Goal: Task Accomplishment & Management: Manage account settings

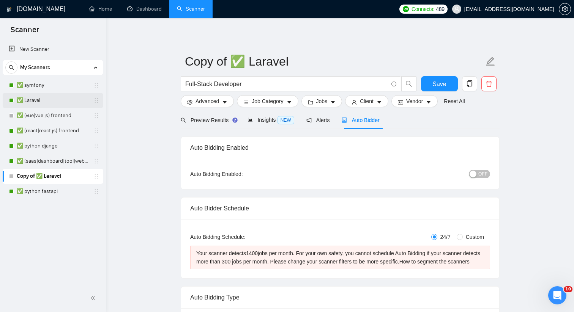
click at [47, 96] on link "✅ Laravel" at bounding box center [53, 100] width 72 height 15
click at [36, 93] on link "✅ Laravel" at bounding box center [53, 100] width 72 height 15
click at [490, 90] on button "button" at bounding box center [488, 83] width 15 height 15
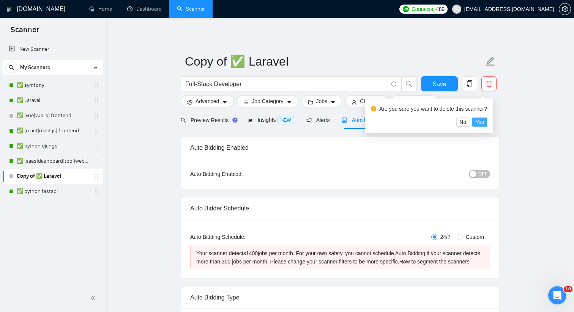
click at [483, 120] on span "Yes" at bounding box center [479, 122] width 9 height 8
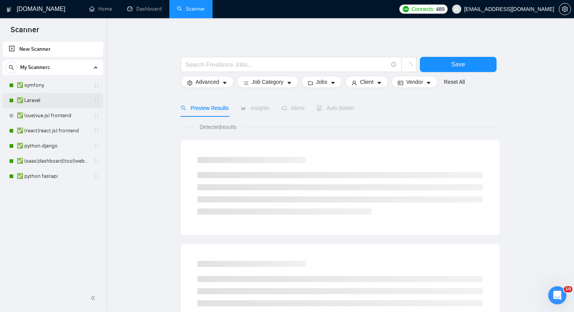
click at [34, 99] on link "✅ Laravel" at bounding box center [53, 100] width 72 height 15
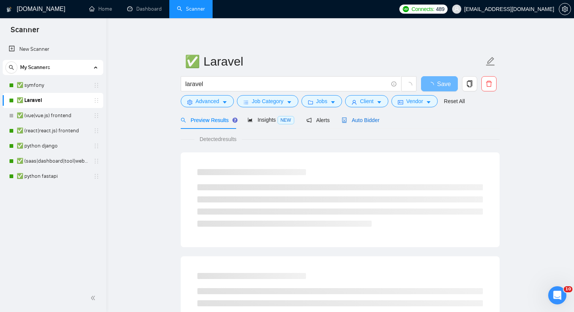
click at [357, 122] on span "Auto Bidder" at bounding box center [361, 120] width 38 height 6
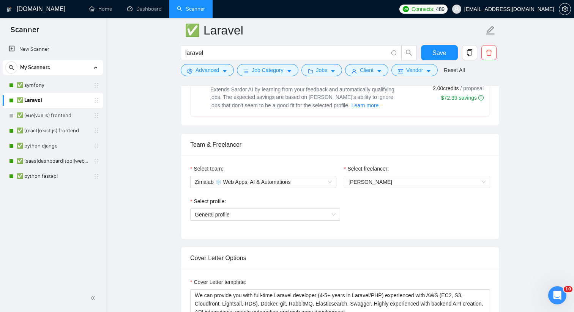
scroll to position [387, 0]
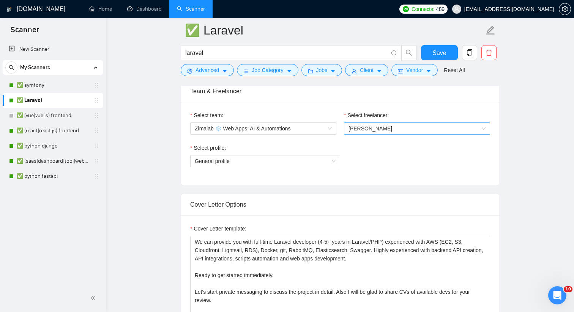
click at [370, 124] on span "[PERSON_NAME]" at bounding box center [416, 128] width 137 height 11
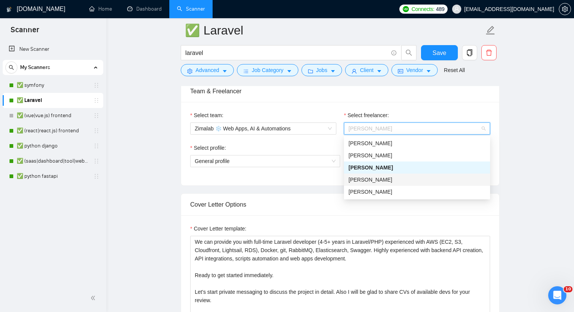
click at [379, 181] on div "[PERSON_NAME]" at bounding box center [416, 180] width 137 height 8
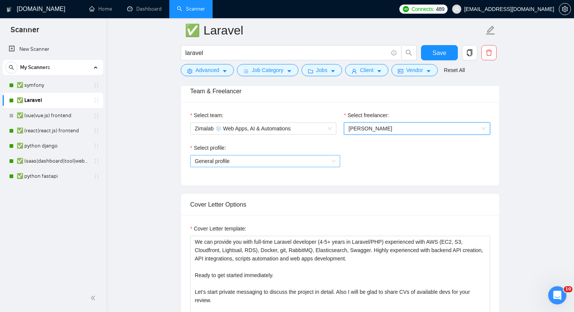
click at [289, 163] on span "General profile" at bounding box center [265, 161] width 141 height 11
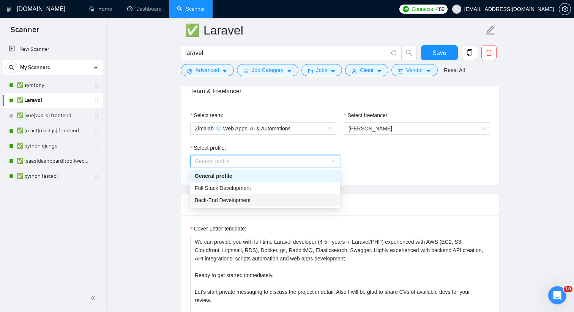
click at [266, 199] on div "Back-End Development" at bounding box center [265, 200] width 141 height 8
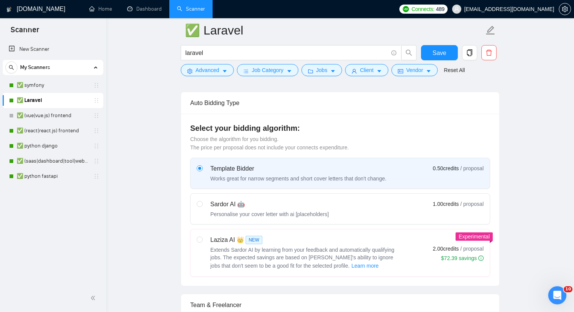
scroll to position [0, 0]
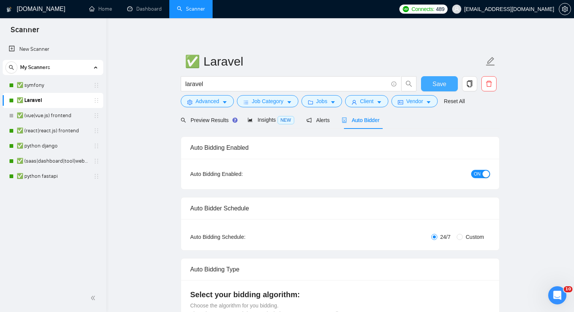
click at [434, 86] on span "Save" at bounding box center [439, 83] width 14 height 9
checkbox input "true"
click at [50, 80] on link "✅ symfony" at bounding box center [53, 85] width 72 height 15
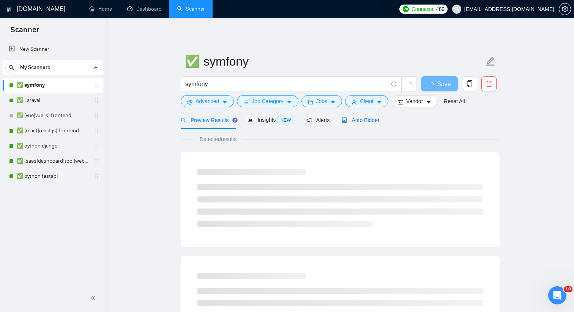
click at [365, 123] on span "Auto Bidder" at bounding box center [361, 120] width 38 height 6
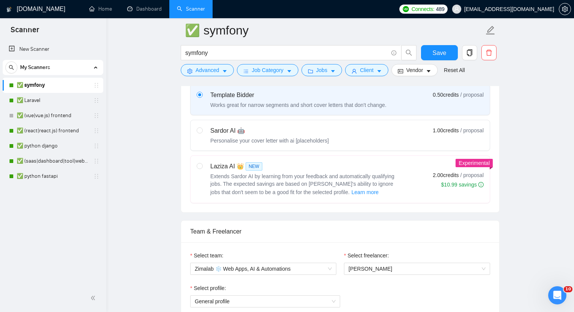
scroll to position [340, 0]
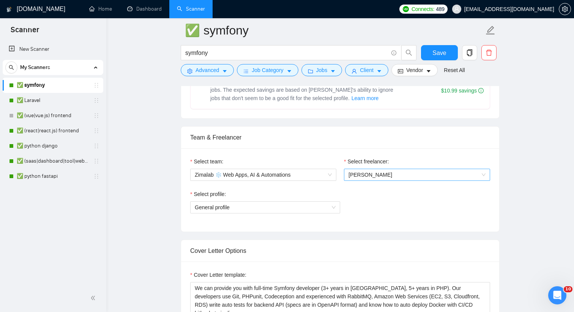
click at [366, 175] on span "[PERSON_NAME]" at bounding box center [416, 174] width 137 height 11
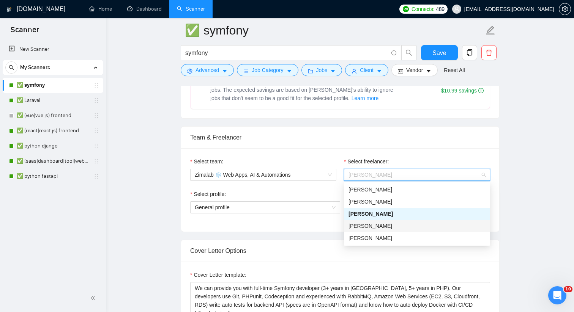
click at [375, 228] on div "[PERSON_NAME]" at bounding box center [416, 226] width 137 height 8
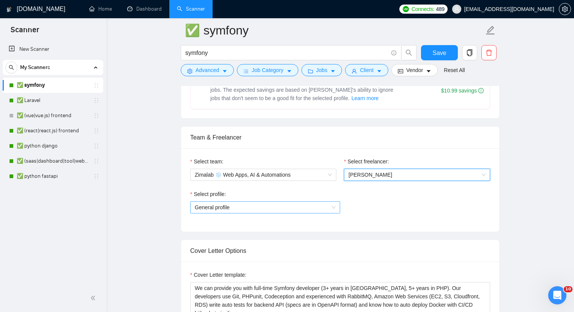
click at [307, 206] on span "General profile" at bounding box center [265, 207] width 141 height 11
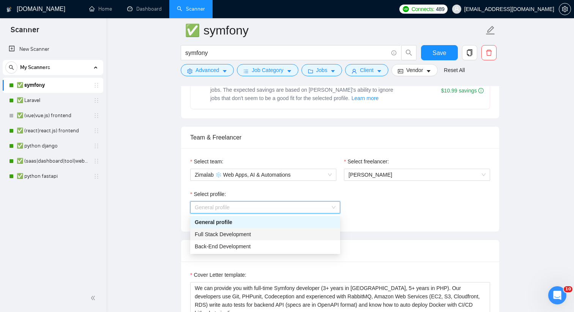
click at [299, 238] on div "Full Stack Development" at bounding box center [265, 234] width 141 height 8
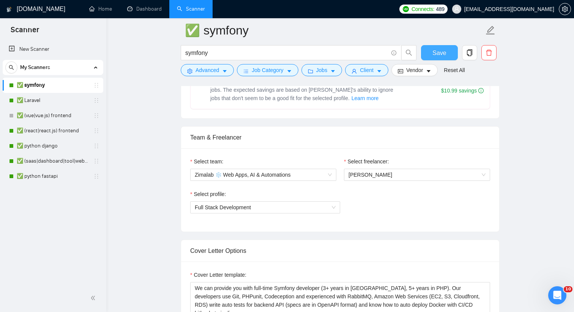
click at [438, 53] on span "Save" at bounding box center [439, 52] width 14 height 9
click at [48, 146] on link "✅ python django" at bounding box center [53, 146] width 72 height 15
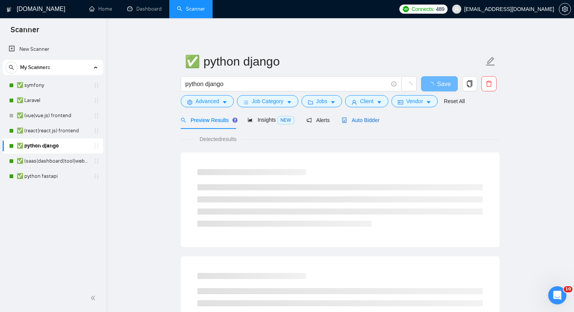
click at [372, 121] on span "Auto Bidder" at bounding box center [361, 120] width 38 height 6
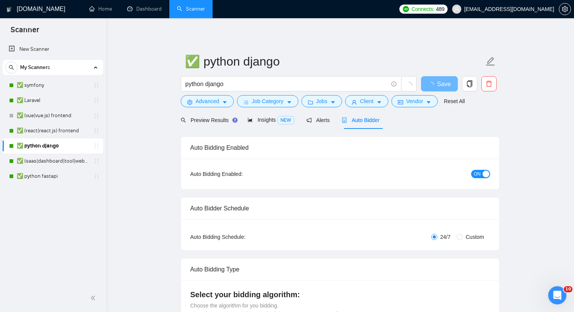
checkbox input "true"
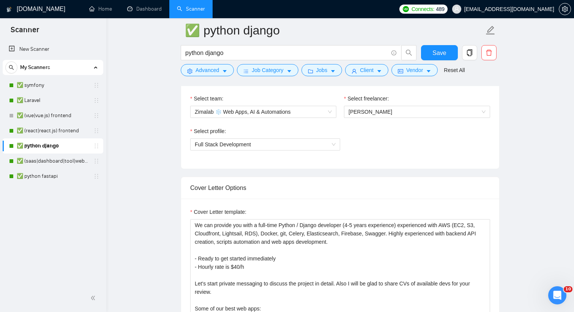
scroll to position [386, 0]
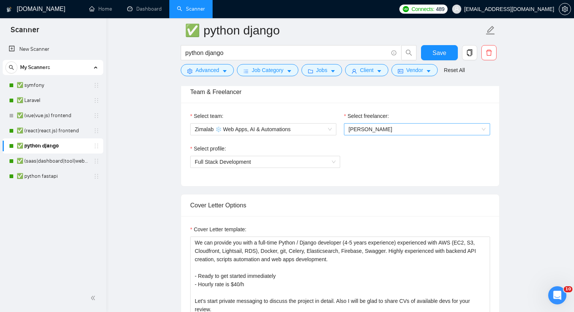
click at [444, 130] on span "[PERSON_NAME]" at bounding box center [416, 129] width 137 height 11
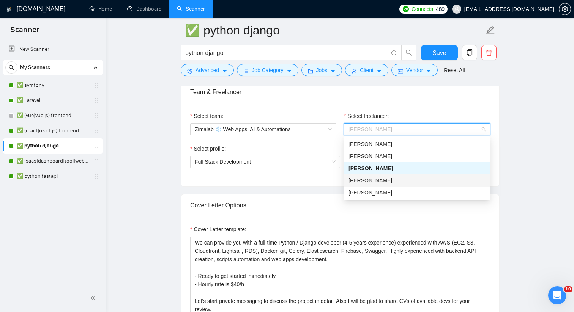
click at [400, 184] on div "[PERSON_NAME]" at bounding box center [416, 180] width 137 height 8
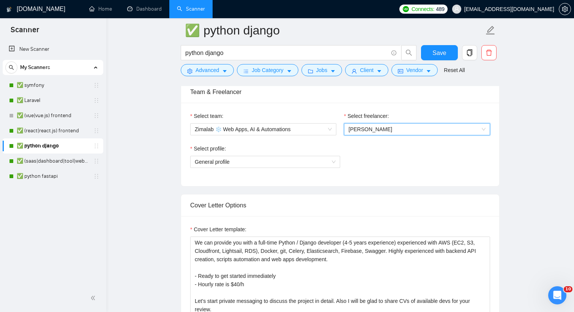
click at [305, 168] on div "Select profile: General profile" at bounding box center [265, 161] width 150 height 33
click at [305, 161] on span "General profile" at bounding box center [265, 161] width 141 height 11
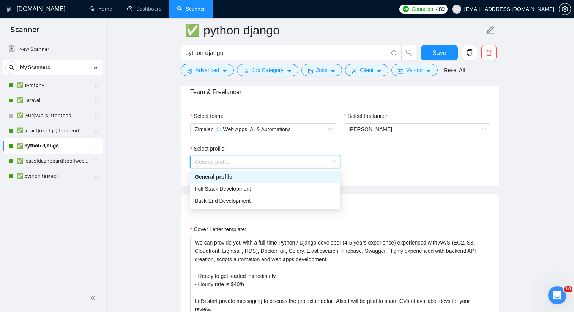
click at [419, 155] on div "Select profile: General profile" at bounding box center [340, 161] width 300 height 33
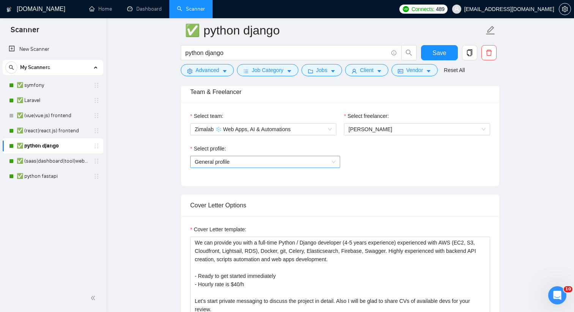
click at [309, 162] on span "General profile" at bounding box center [265, 161] width 141 height 11
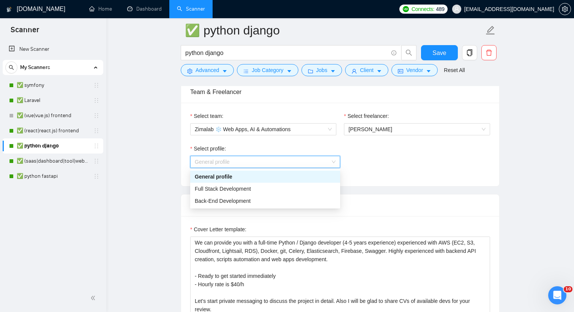
click at [423, 166] on div "Select profile: General profile" at bounding box center [340, 161] width 300 height 33
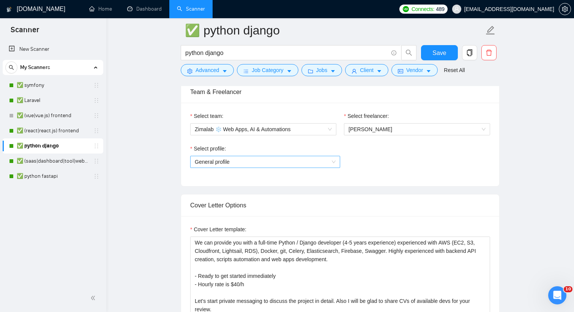
click at [315, 161] on span "General profile" at bounding box center [265, 161] width 141 height 11
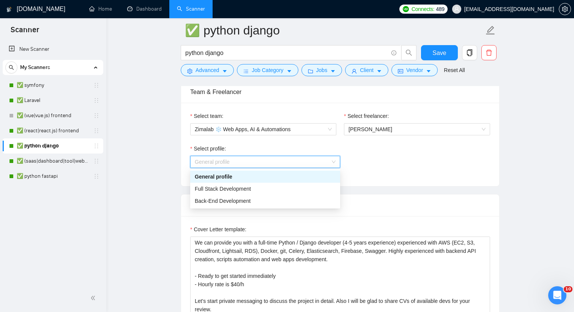
click at [365, 163] on div "Select profile: General profile" at bounding box center [340, 161] width 300 height 33
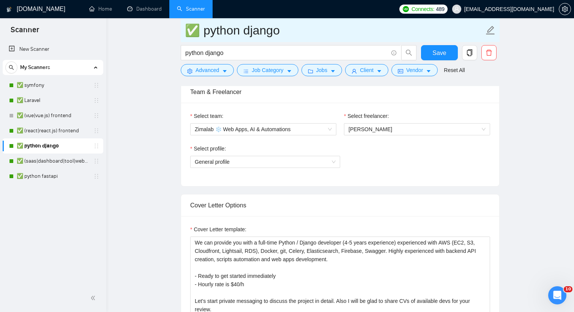
click at [440, 41] on span "✅ python django" at bounding box center [340, 30] width 319 height 24
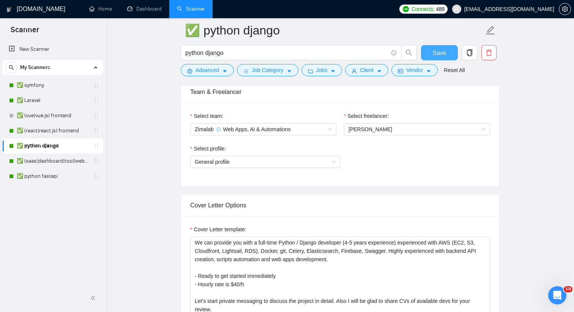
click at [437, 48] on button "Save" at bounding box center [439, 52] width 37 height 15
checkbox input "true"
click at [65, 100] on link "✅ Laravel" at bounding box center [53, 100] width 72 height 15
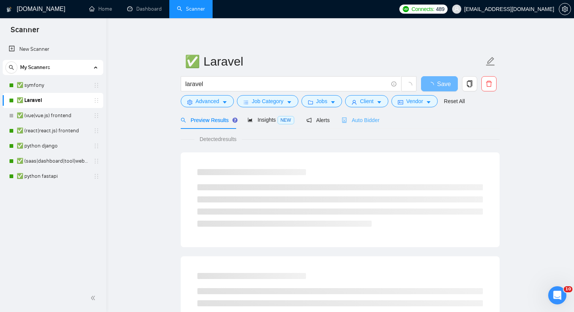
click at [356, 115] on div "Auto Bidder" at bounding box center [361, 120] width 38 height 18
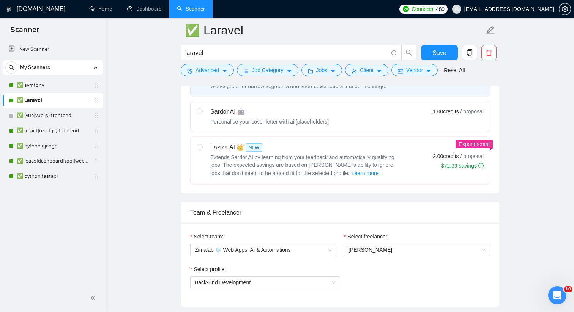
scroll to position [348, 0]
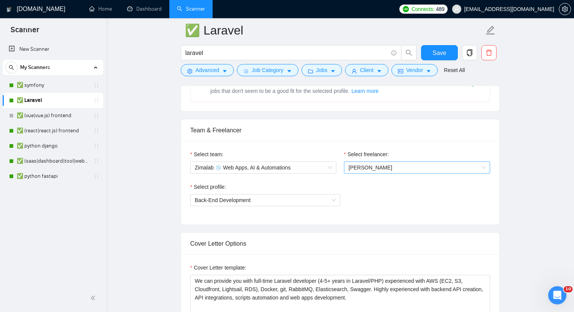
click at [416, 164] on span "[PERSON_NAME]" at bounding box center [416, 167] width 137 height 11
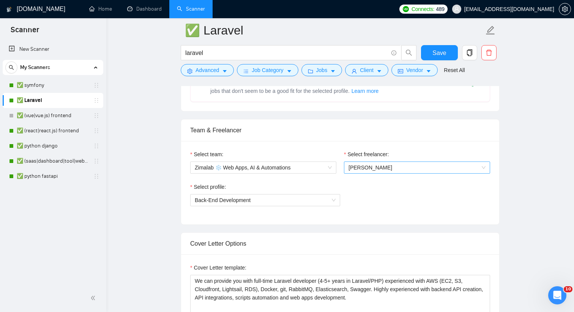
click at [381, 167] on span "[PERSON_NAME]" at bounding box center [416, 167] width 137 height 11
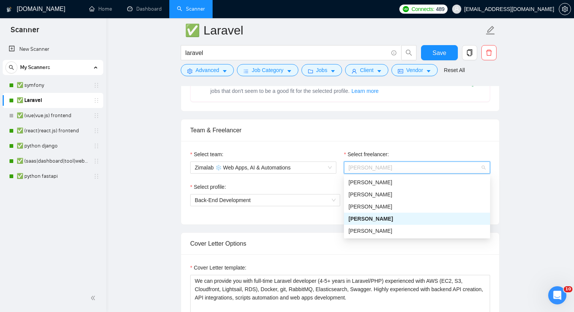
click at [304, 212] on div "Select profile: Back-End Development" at bounding box center [265, 199] width 150 height 33
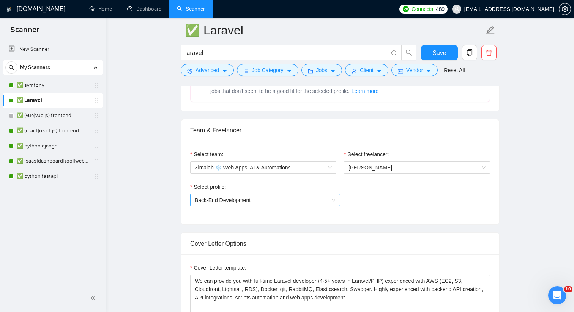
click at [308, 195] on span "Back-End Development" at bounding box center [265, 200] width 141 height 11
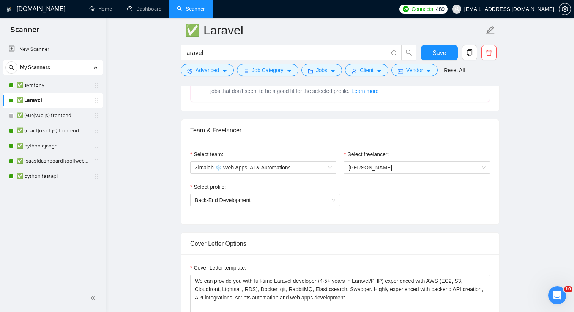
click at [60, 76] on div "My Scanners ✅ symfony ✅ Laravel ✅ (vue|vue.js) frontend ✅ (react|react.js) fron…" at bounding box center [53, 122] width 101 height 124
click at [57, 87] on link "✅ symfony" at bounding box center [53, 85] width 72 height 15
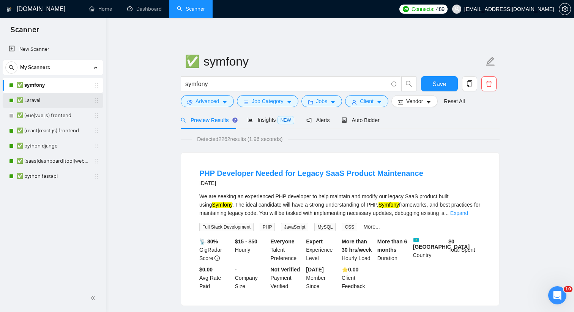
click at [31, 97] on link "✅ Laravel" at bounding box center [53, 100] width 72 height 15
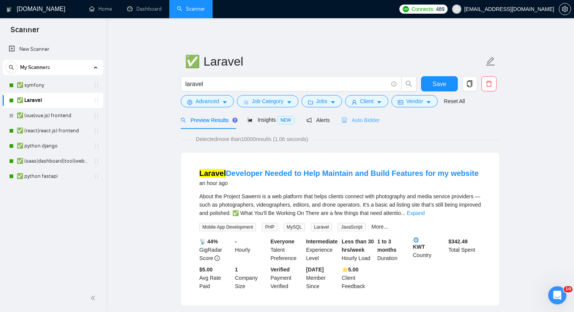
click at [358, 126] on div "Auto Bidder" at bounding box center [361, 120] width 38 height 18
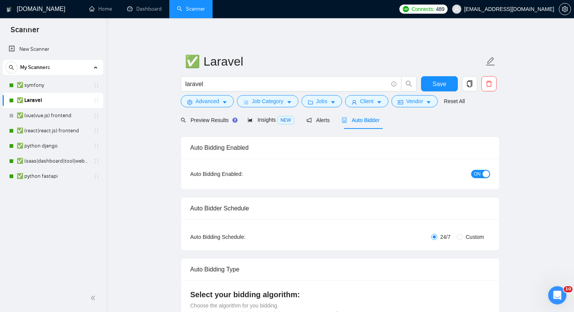
checkbox input "true"
click at [209, 125] on div "Preview Results" at bounding box center [208, 120] width 55 height 18
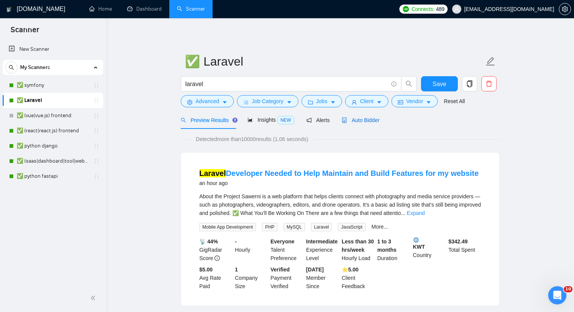
click at [364, 116] on div "Auto Bidder" at bounding box center [361, 120] width 38 height 8
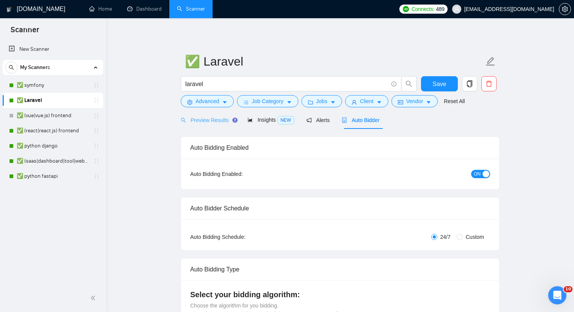
click at [234, 122] on icon "Tooltip anchor" at bounding box center [235, 120] width 5 height 5
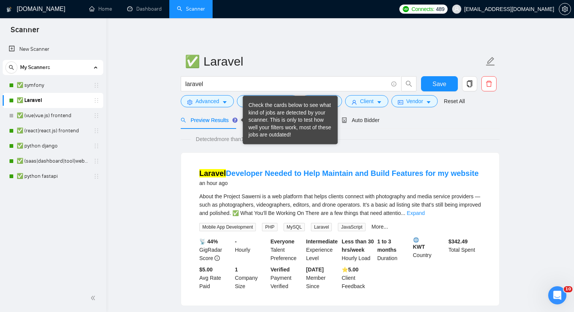
click at [249, 122] on div "Check the cards below to see what kind of jobs are detected by your scanner. Th…" at bounding box center [290, 120] width 83 height 37
click at [376, 125] on div "Auto Bidder" at bounding box center [361, 120] width 38 height 18
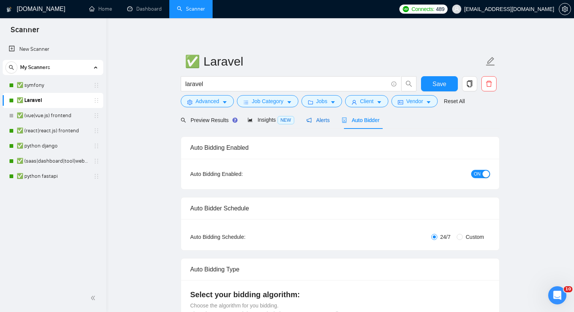
click at [329, 124] on div "Alerts" at bounding box center [318, 120] width 24 height 8
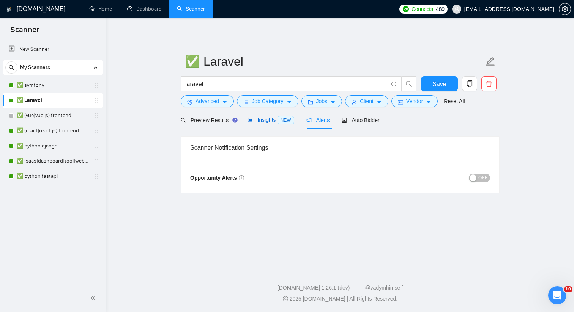
click at [277, 119] on span "Insights NEW" at bounding box center [270, 120] width 46 height 6
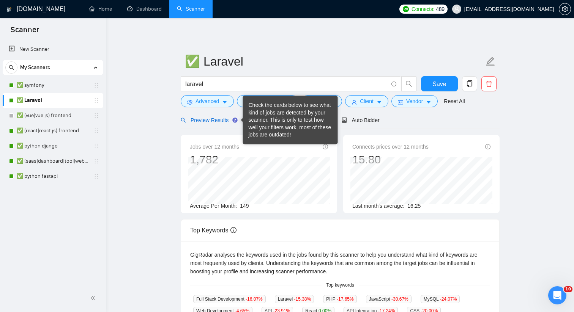
click at [228, 120] on span "Preview Results" at bounding box center [208, 120] width 55 height 6
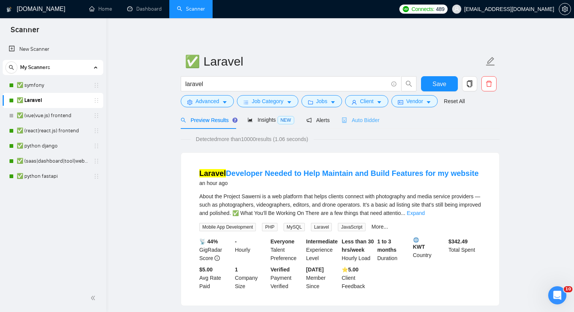
click at [351, 126] on div "Auto Bidder" at bounding box center [361, 120] width 38 height 18
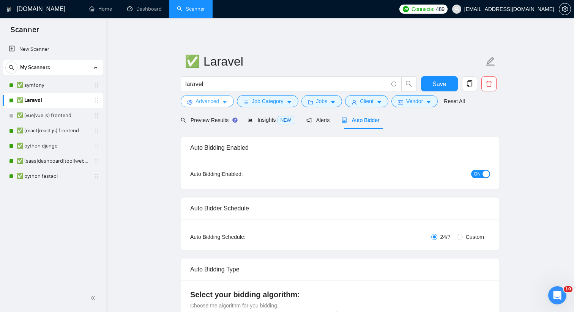
click at [212, 102] on span "Advanced" at bounding box center [207, 101] width 24 height 8
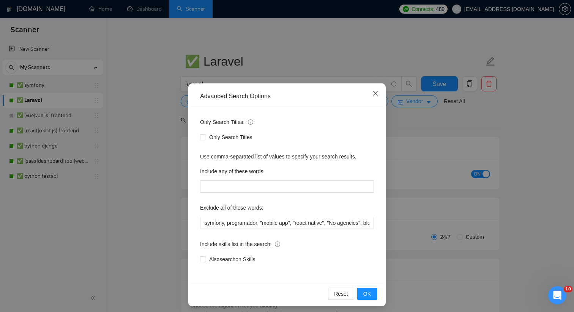
click at [377, 96] on icon "close" at bounding box center [375, 93] width 6 height 6
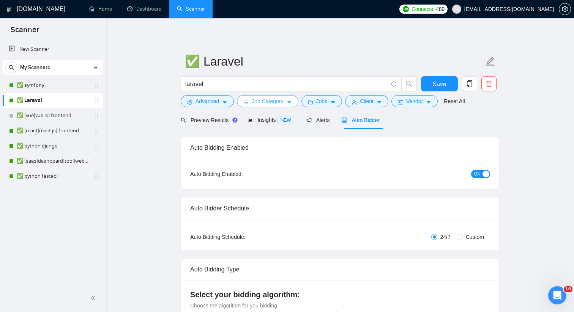
click at [256, 96] on button "Job Category" at bounding box center [267, 101] width 61 height 12
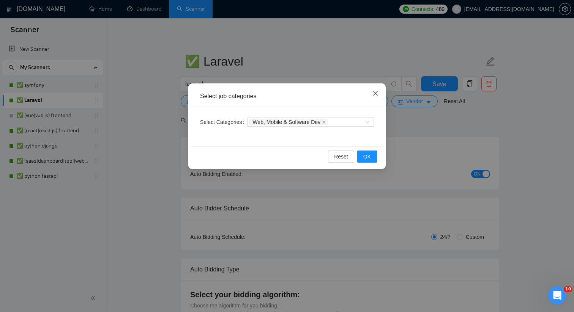
click at [375, 91] on icon "close" at bounding box center [375, 93] width 6 height 6
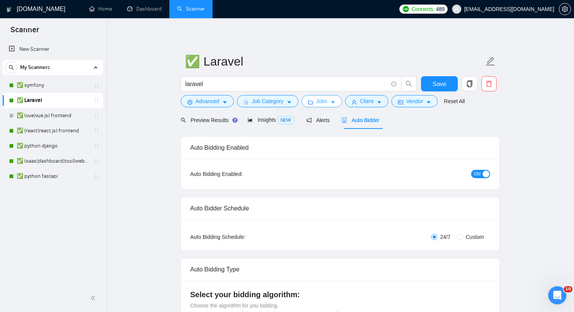
click at [318, 99] on span "Jobs" at bounding box center [321, 101] width 11 height 8
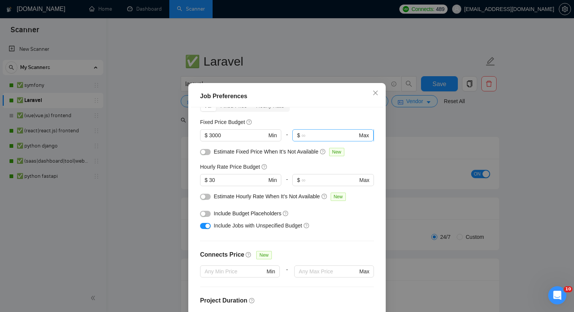
scroll to position [61, 0]
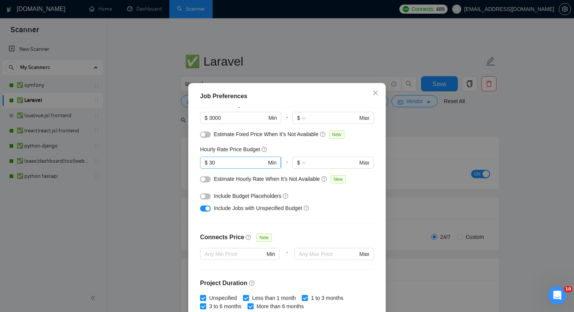
click at [233, 168] on span "$ 30 Min" at bounding box center [240, 163] width 81 height 12
click at [235, 162] on input "30" at bounding box center [237, 163] width 57 height 8
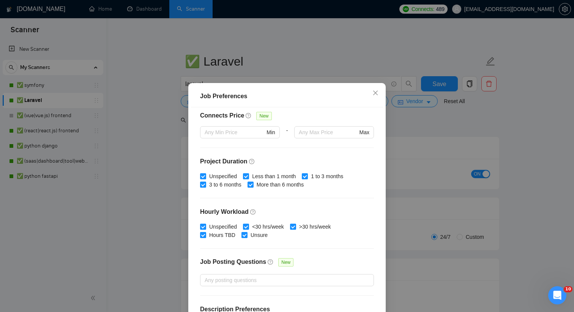
scroll to position [209, 0]
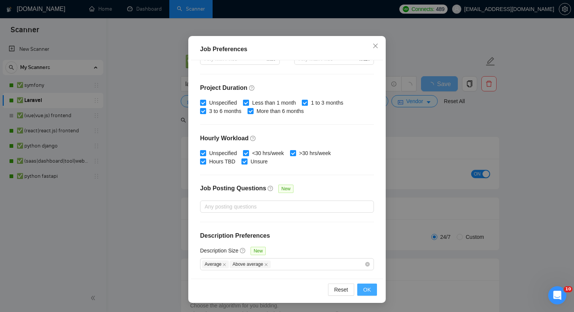
type input "20"
click at [370, 296] on button "OK" at bounding box center [367, 290] width 20 height 12
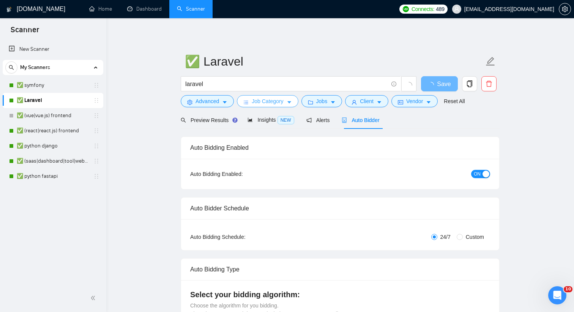
click at [266, 105] on button "Job Category" at bounding box center [267, 101] width 61 height 12
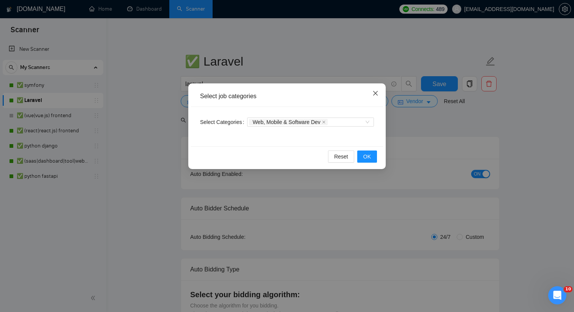
click at [373, 88] on span "Close" at bounding box center [375, 93] width 20 height 20
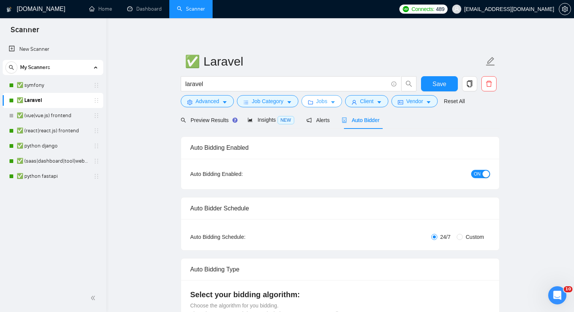
click at [328, 99] on span "Jobs" at bounding box center [321, 101] width 11 height 8
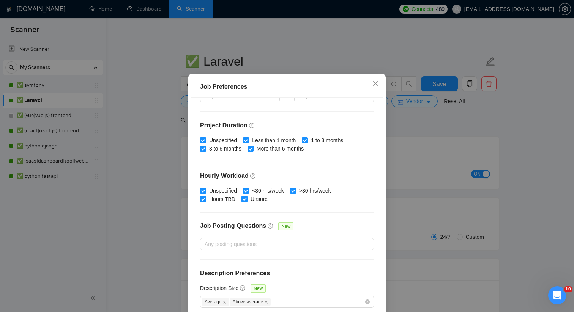
scroll to position [47, 0]
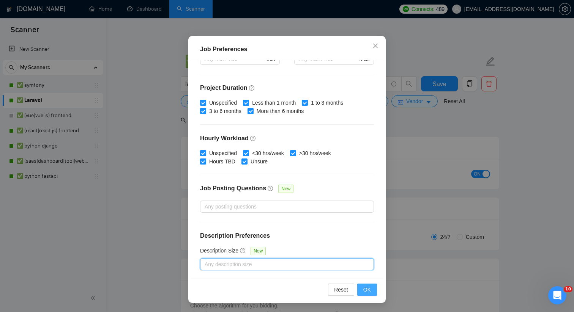
click at [372, 291] on button "OK" at bounding box center [367, 290] width 20 height 12
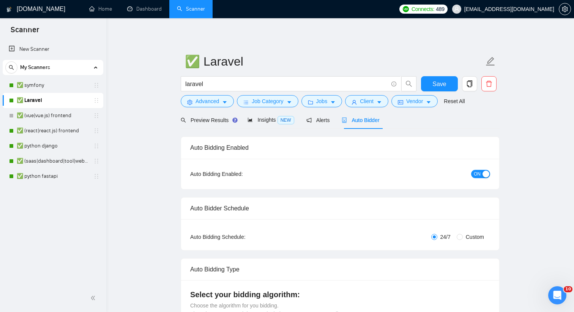
scroll to position [9, 0]
click at [442, 84] on span "Save" at bounding box center [439, 83] width 14 height 9
click at [58, 134] on link "✅ (react|react.js) frontend" at bounding box center [53, 130] width 72 height 15
click at [441, 85] on span "Save" at bounding box center [439, 83] width 14 height 9
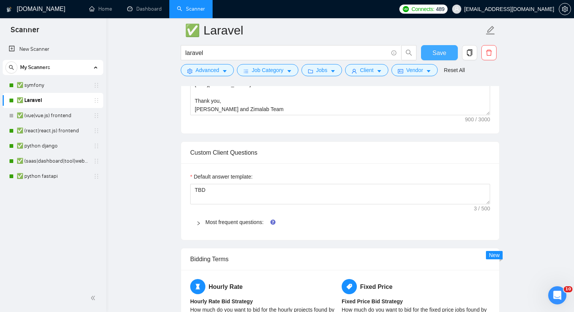
scroll to position [724, 0]
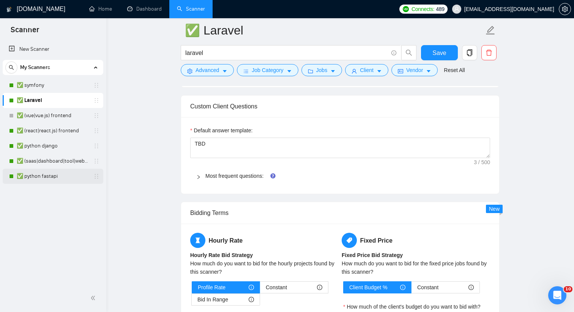
click at [47, 179] on link "✅ python fastapi" at bounding box center [53, 176] width 72 height 15
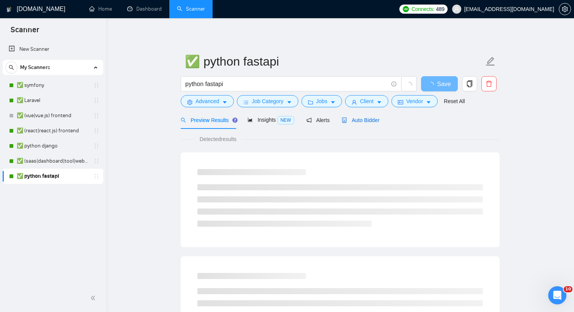
click at [355, 119] on span "Auto Bidder" at bounding box center [361, 120] width 38 height 6
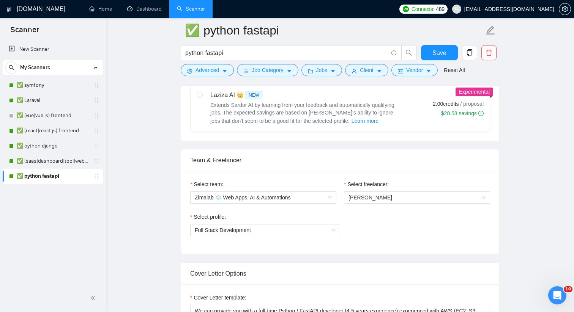
scroll to position [366, 0]
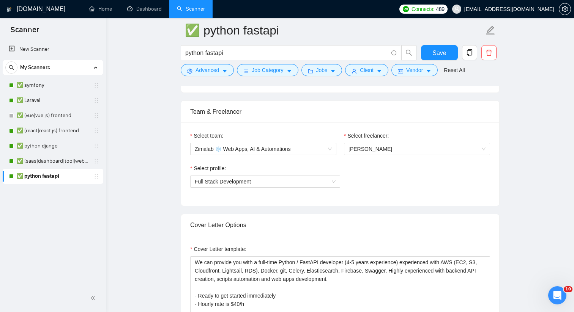
click at [348, 142] on div "Select freelancer:" at bounding box center [417, 137] width 146 height 11
click at [359, 154] on div "[PERSON_NAME]" at bounding box center [417, 149] width 146 height 12
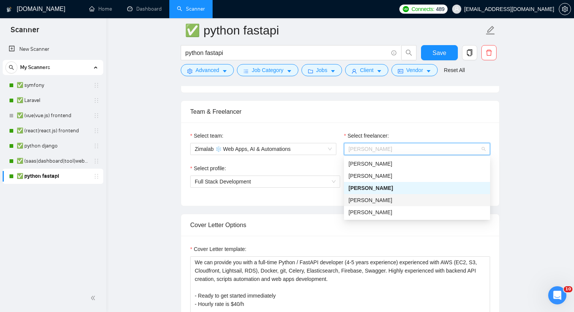
click at [386, 202] on div "[PERSON_NAME]" at bounding box center [416, 200] width 137 height 8
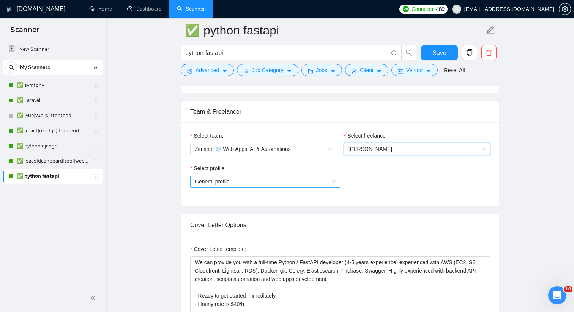
click at [312, 184] on span "General profile" at bounding box center [265, 181] width 141 height 11
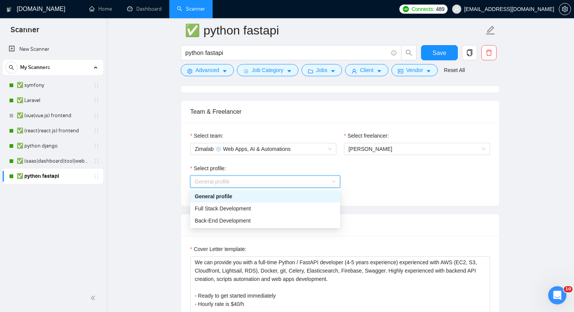
click at [305, 199] on div "General profile" at bounding box center [265, 196] width 141 height 8
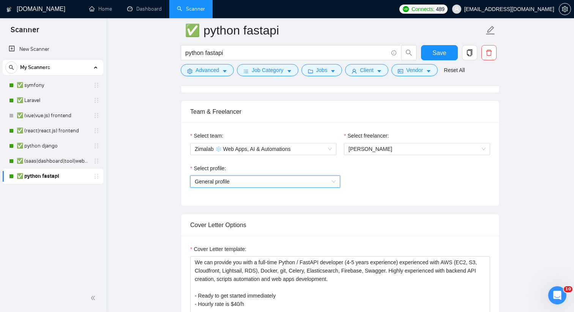
click at [488, 155] on div "Select freelancer: [PERSON_NAME]" at bounding box center [417, 148] width 154 height 33
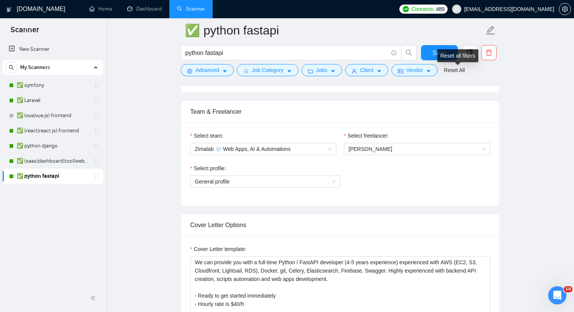
click at [445, 52] on div "Reset all filters" at bounding box center [457, 55] width 41 height 13
click at [429, 50] on button "Save" at bounding box center [439, 52] width 37 height 15
